Goal: Information Seeking & Learning: Learn about a topic

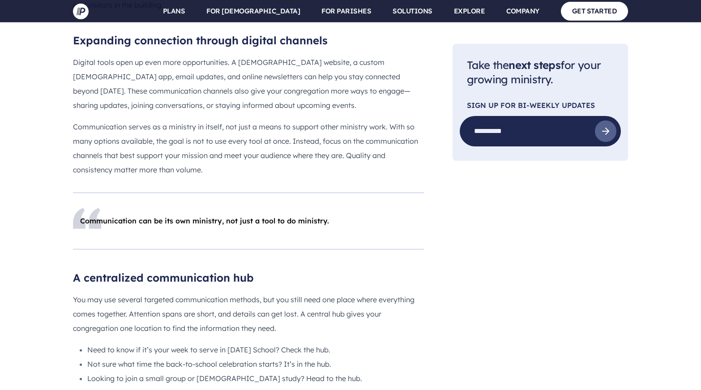
scroll to position [2712, 0]
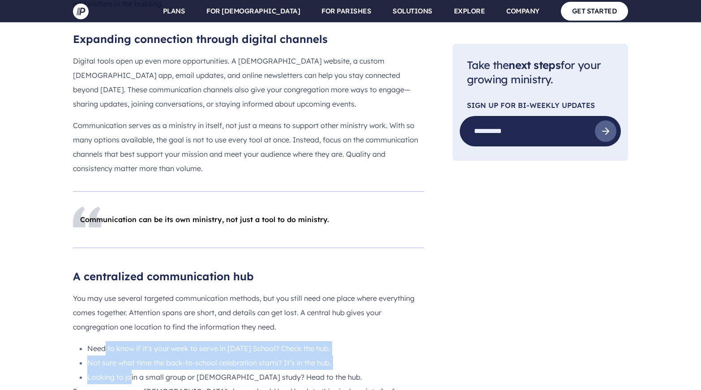
drag, startPoint x: 106, startPoint y: 157, endPoint x: 132, endPoint y: 191, distance: 43.5
click at [132, 341] on ul "Need to know if it’s your week to serve in [DATE] School? Check the hub. Not su…" at bounding box center [248, 362] width 351 height 43
click at [132, 370] on li "Looking to join a small group or [DEMOGRAPHIC_DATA] study? Head to the hub." at bounding box center [255, 377] width 336 height 14
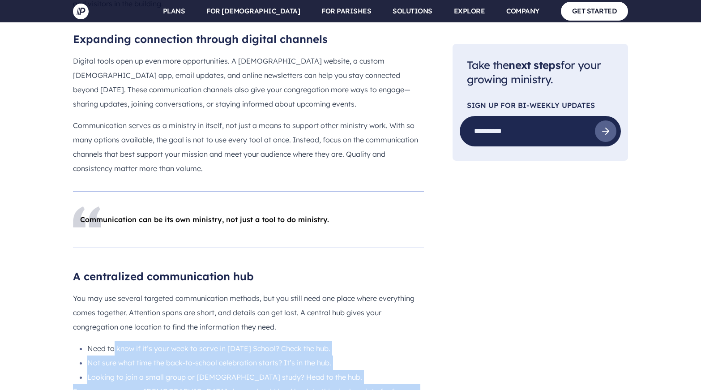
drag, startPoint x: 114, startPoint y: 161, endPoint x: 171, endPoint y: 218, distance: 81.3
click at [171, 269] on div "A centralized communication hub You may use several targeted communication meth…" at bounding box center [248, 390] width 351 height 243
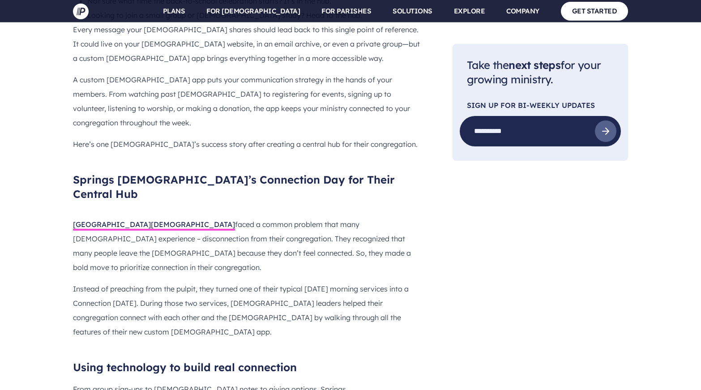
scroll to position [3078, 0]
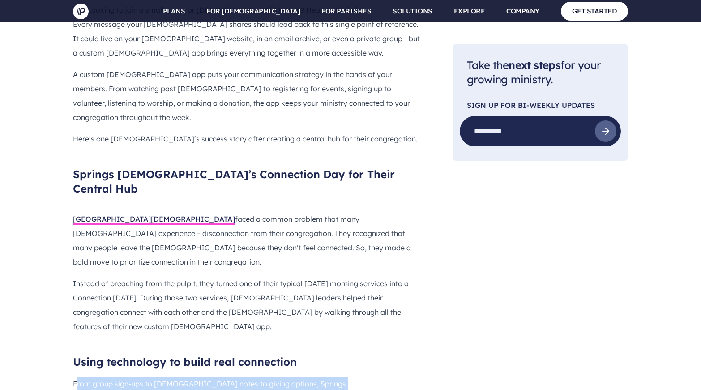
drag, startPoint x: 75, startPoint y: 141, endPoint x: 148, endPoint y: 184, distance: 84.5
drag, startPoint x: 73, startPoint y: 139, endPoint x: 108, endPoint y: 163, distance: 42.1
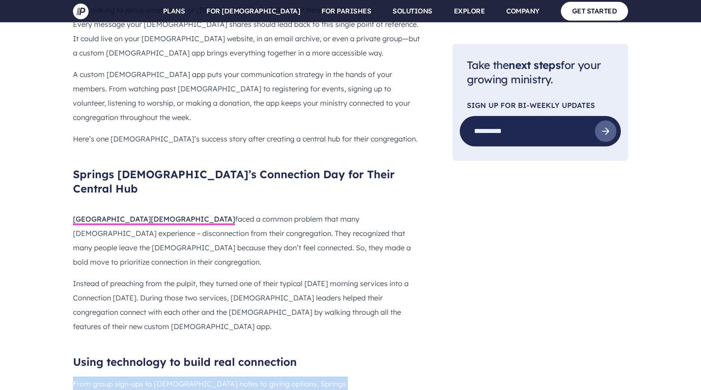
drag, startPoint x: 73, startPoint y: 138, endPoint x: 155, endPoint y: 188, distance: 96.0
drag, startPoint x: 73, startPoint y: 142, endPoint x: 162, endPoint y: 199, distance: 105.6
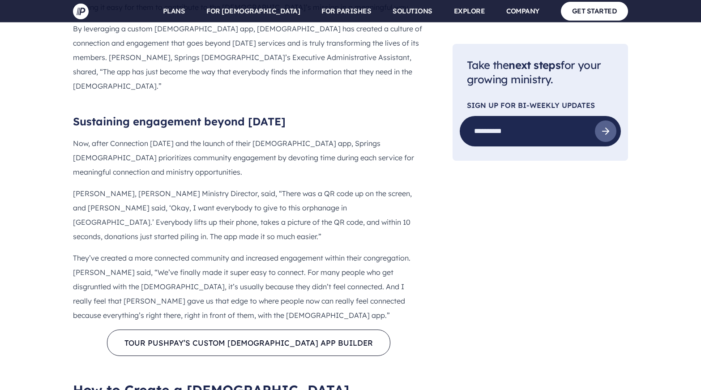
scroll to position [3498, 0]
drag, startPoint x: 85, startPoint y: 224, endPoint x: 213, endPoint y: 290, distance: 143.7
drag, startPoint x: 88, startPoint y: 227, endPoint x: 165, endPoint y: 278, distance: 92.7
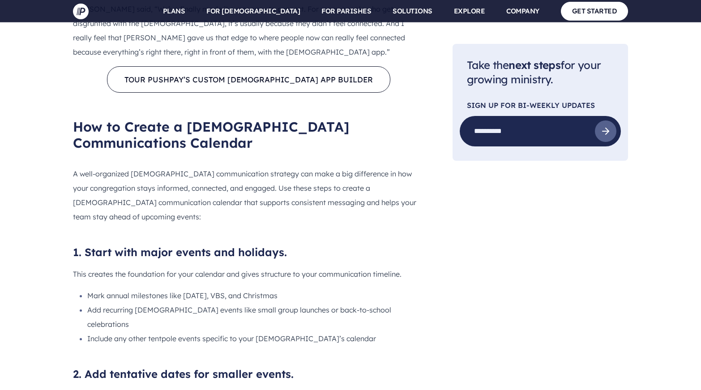
scroll to position [3764, 0]
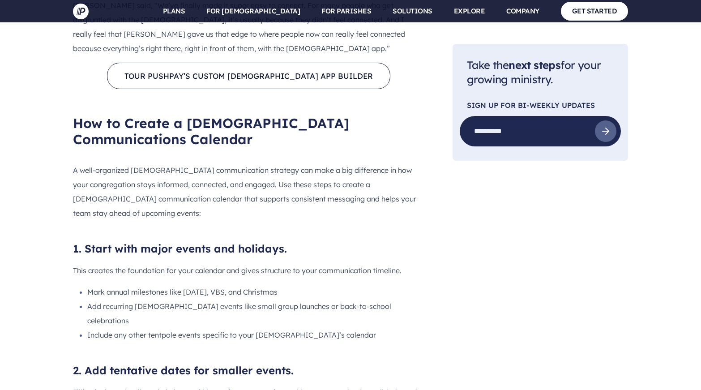
drag, startPoint x: 87, startPoint y: 203, endPoint x: 155, endPoint y: 242, distance: 78.1
drag, startPoint x: 87, startPoint y: 201, endPoint x: 189, endPoint y: 238, distance: 108.2
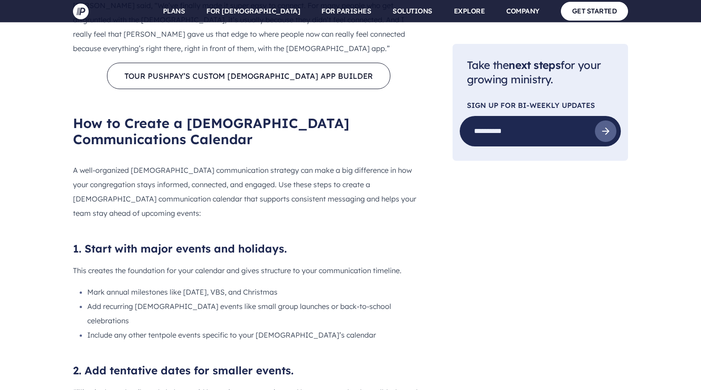
drag, startPoint x: 89, startPoint y: 203, endPoint x: 179, endPoint y: 242, distance: 97.6
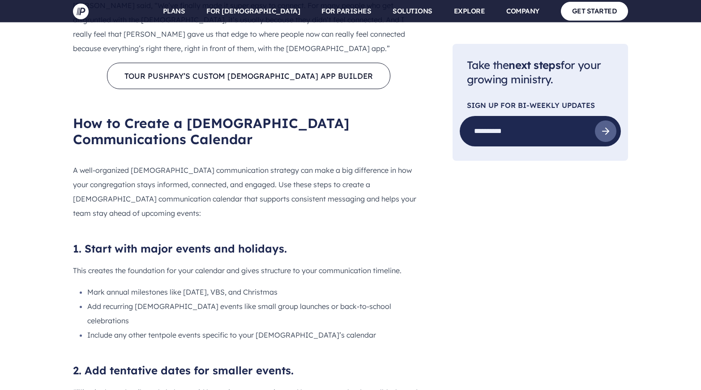
drag, startPoint x: 87, startPoint y: 205, endPoint x: 180, endPoint y: 247, distance: 101.5
drag, startPoint x: 87, startPoint y: 205, endPoint x: 230, endPoint y: 242, distance: 147.0
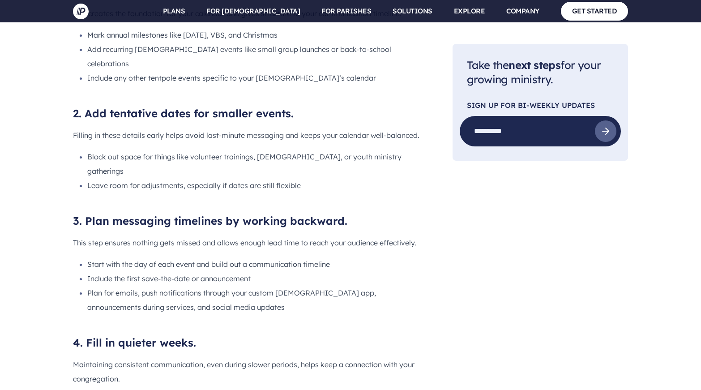
scroll to position [4197, 0]
